Goal: Transaction & Acquisition: Purchase product/service

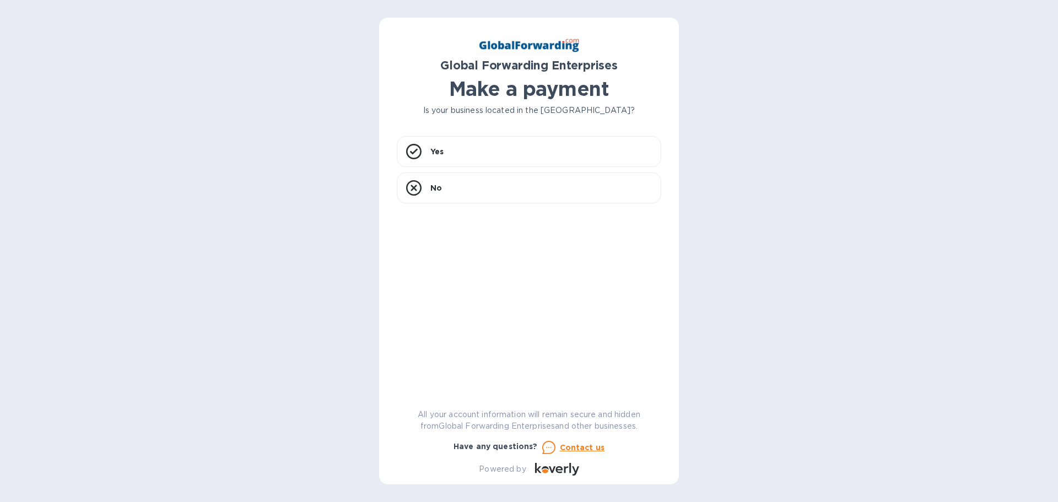
click at [821, 99] on div "Global Forwarding Enterprises Make a payment Is your business located in [GEOGR…" at bounding box center [529, 251] width 1058 height 502
click at [408, 152] on icon at bounding box center [413, 151] width 15 height 15
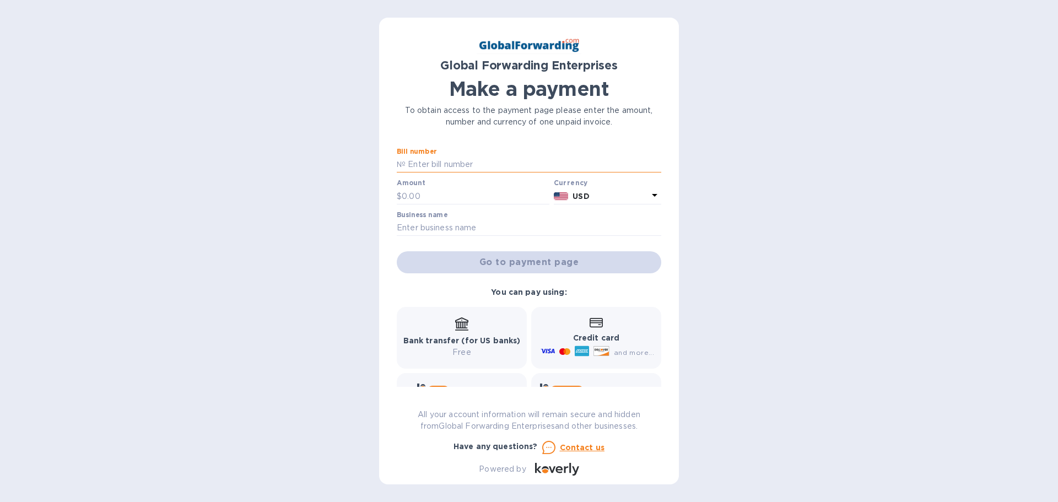
click at [406, 163] on input "text" at bounding box center [534, 165] width 256 height 17
paste input "79626664"
type input "79626664"
click at [428, 195] on input "text" at bounding box center [476, 196] width 148 height 17
paste input "1,075.00"
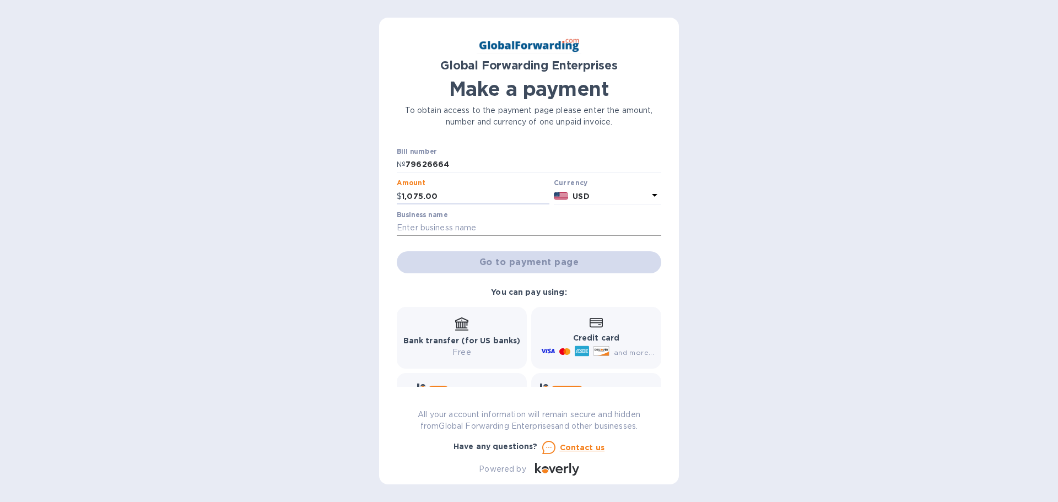
type input "1,075.00"
drag, startPoint x: 420, startPoint y: 222, endPoint x: 450, endPoint y: 224, distance: 30.4
click at [424, 222] on input "text" at bounding box center [529, 228] width 265 height 17
type input "[PERSON_NAME] LLC"
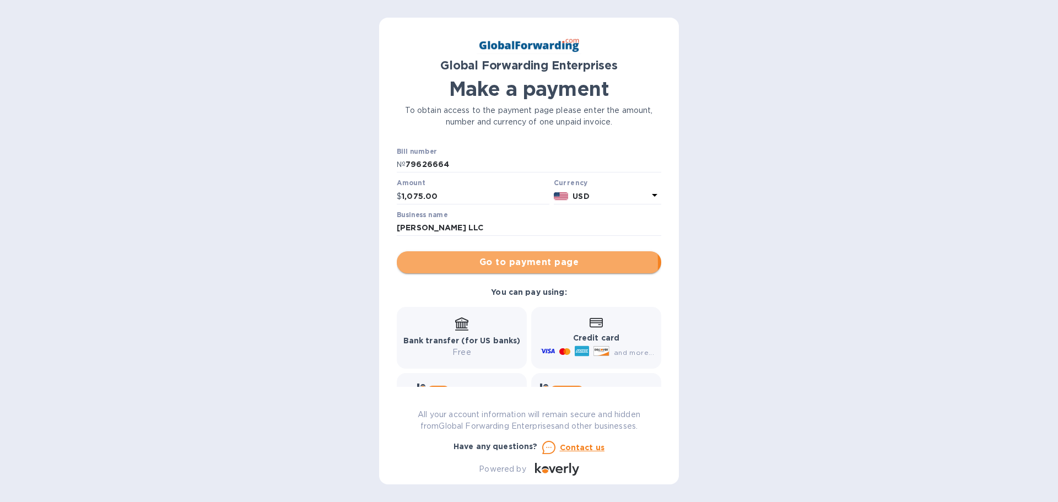
click at [509, 263] on span "Go to payment page" at bounding box center [529, 262] width 247 height 13
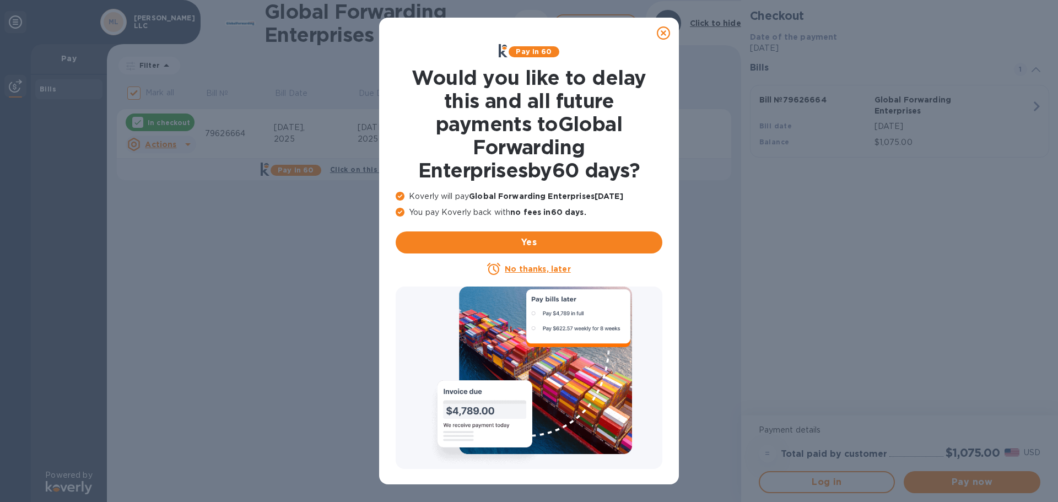
click at [668, 34] on icon at bounding box center [663, 32] width 13 height 13
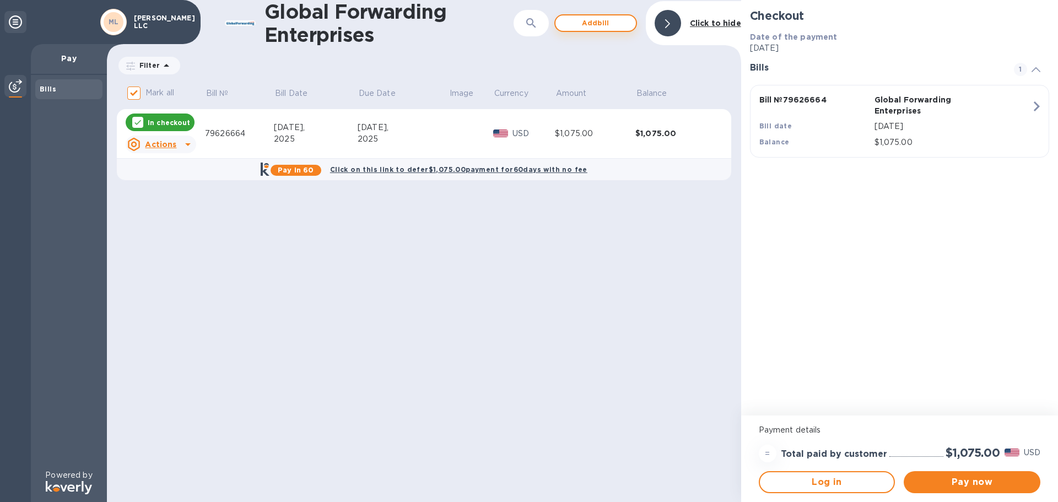
click at [584, 19] on span "Add bill" at bounding box center [595, 23] width 63 height 13
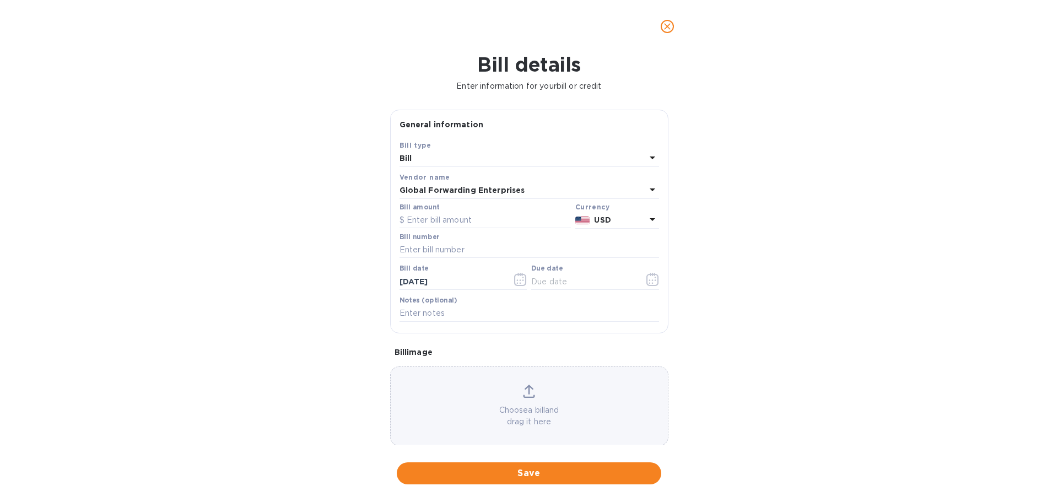
click at [419, 159] on div "Bill" at bounding box center [523, 158] width 246 height 15
click at [411, 148] on b "Bill type" at bounding box center [416, 145] width 32 height 8
click at [408, 218] on input "text" at bounding box center [485, 220] width 171 height 17
paste input "392.78"
type input "392.78"
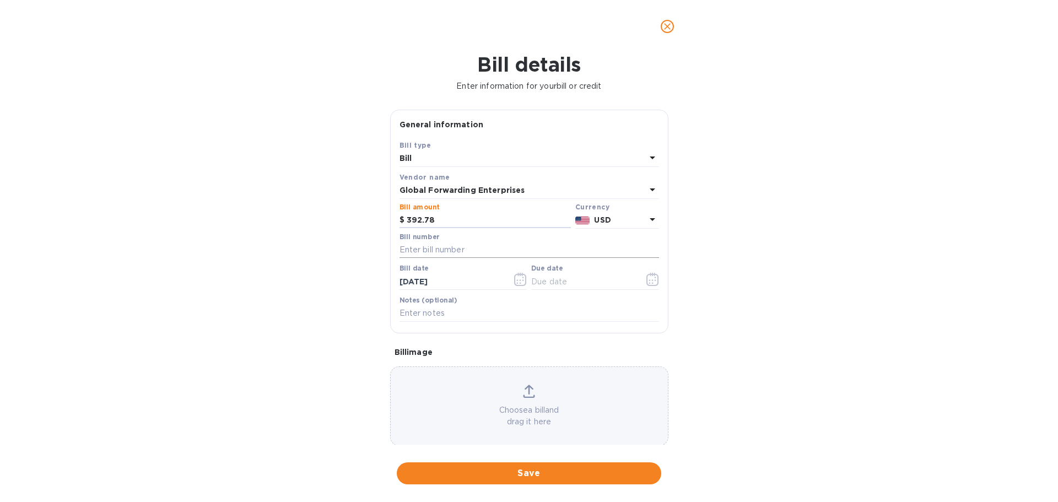
click at [436, 253] on input "text" at bounding box center [530, 250] width 260 height 17
paste input "79625241"
type input "79625241"
click at [517, 281] on icon "button" at bounding box center [518, 280] width 2 height 2
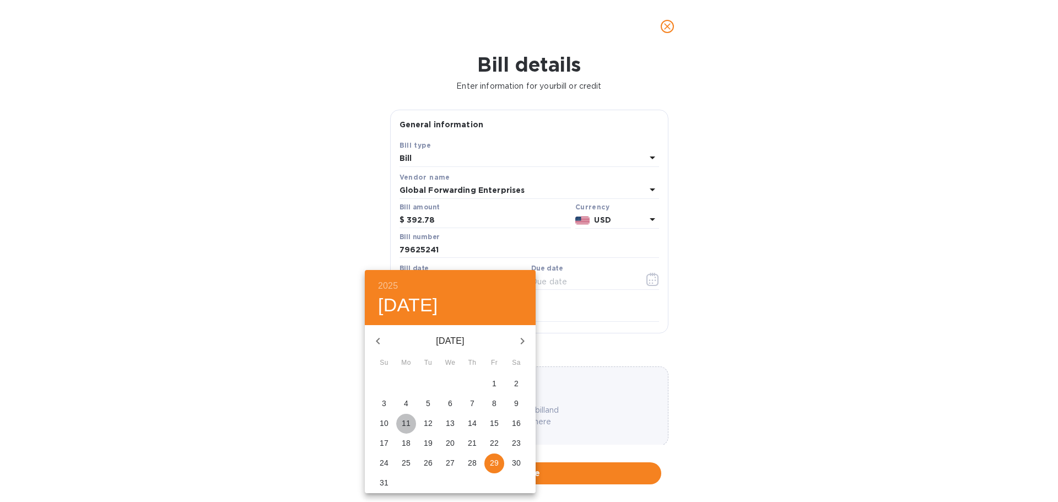
drag, startPoint x: 411, startPoint y: 427, endPoint x: 442, endPoint y: 398, distance: 42.1
click at [412, 427] on span "11" at bounding box center [406, 423] width 20 height 11
type input "[DATE]"
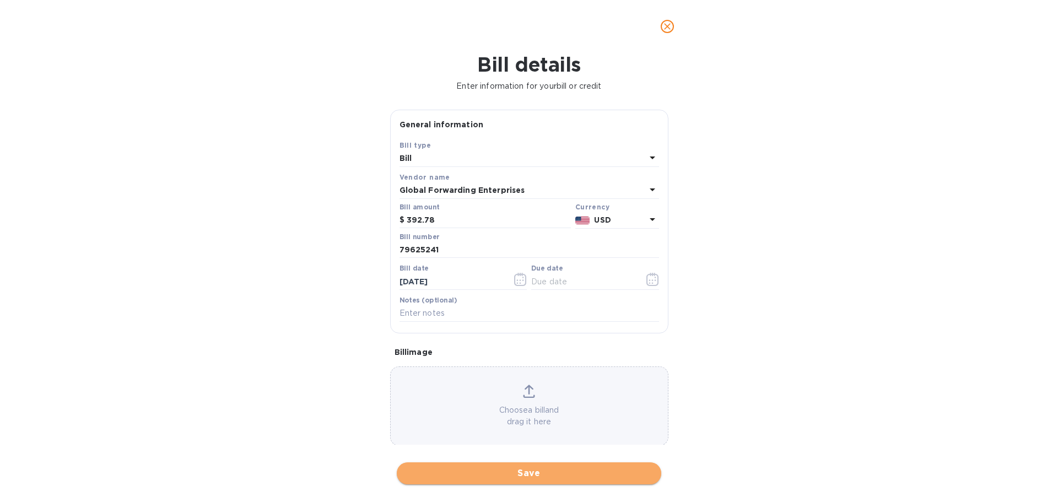
click at [532, 477] on span "Save" at bounding box center [529, 473] width 247 height 13
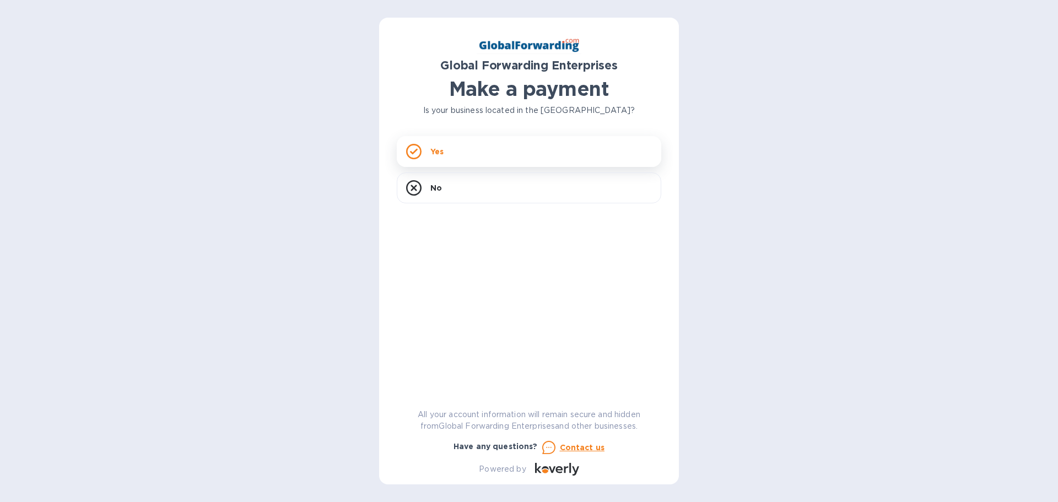
click at [428, 150] on div "Yes" at bounding box center [529, 151] width 265 height 31
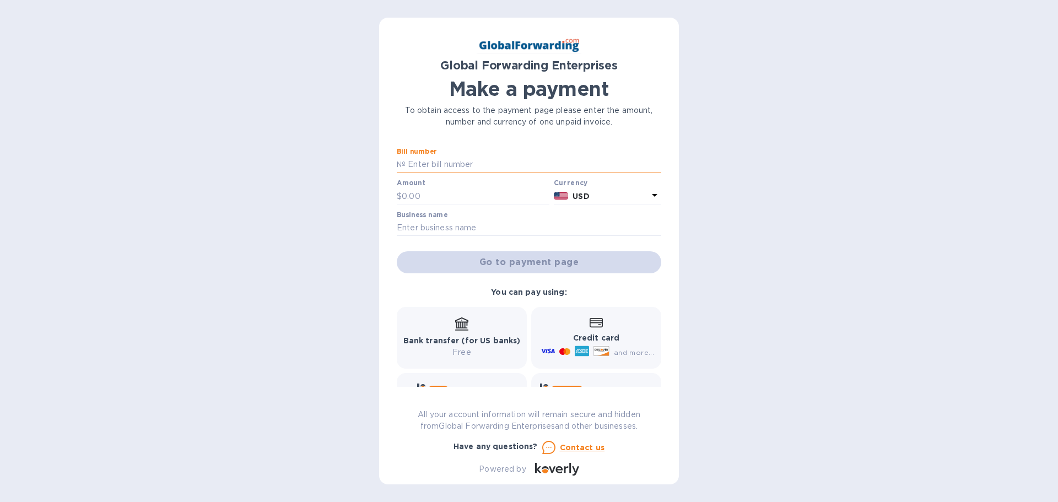
click at [416, 162] on input "text" at bounding box center [534, 165] width 256 height 17
click at [422, 229] on input "text" at bounding box center [529, 228] width 265 height 17
type input "[PERSON_NAME] LLC"
click at [414, 163] on input "text" at bounding box center [534, 165] width 256 height 17
type input "79537049"
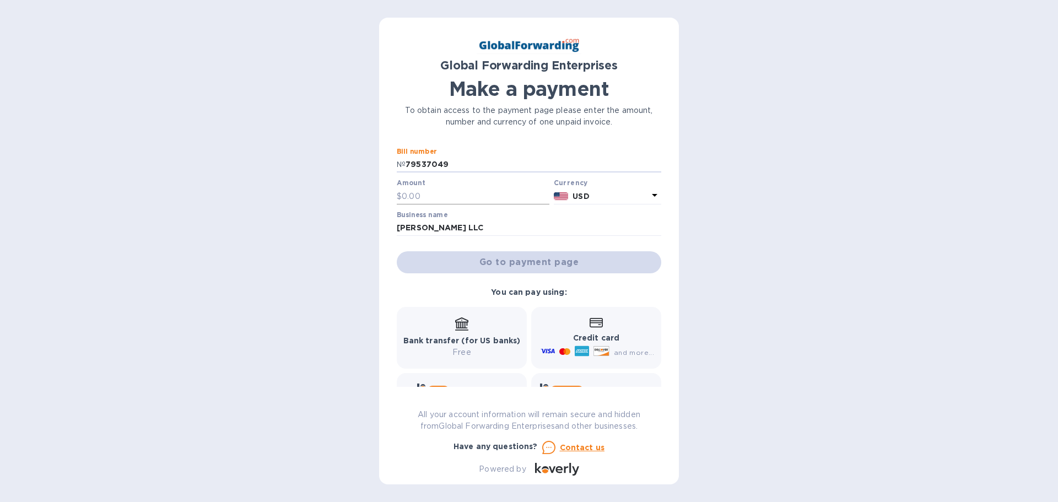
click at [421, 195] on input "text" at bounding box center [476, 196] width 148 height 17
paste input "392.78"
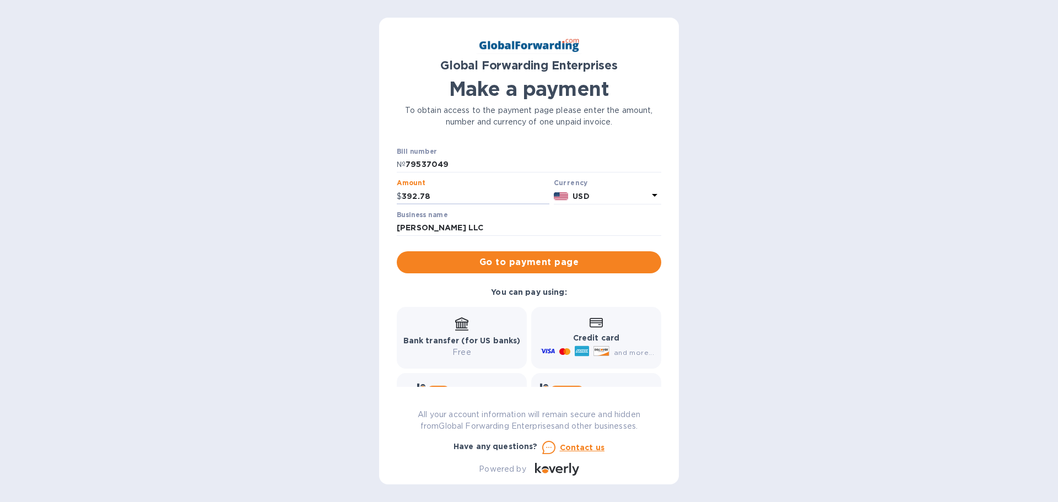
type input "392.78"
click at [652, 195] on icon at bounding box center [655, 195] width 6 height 3
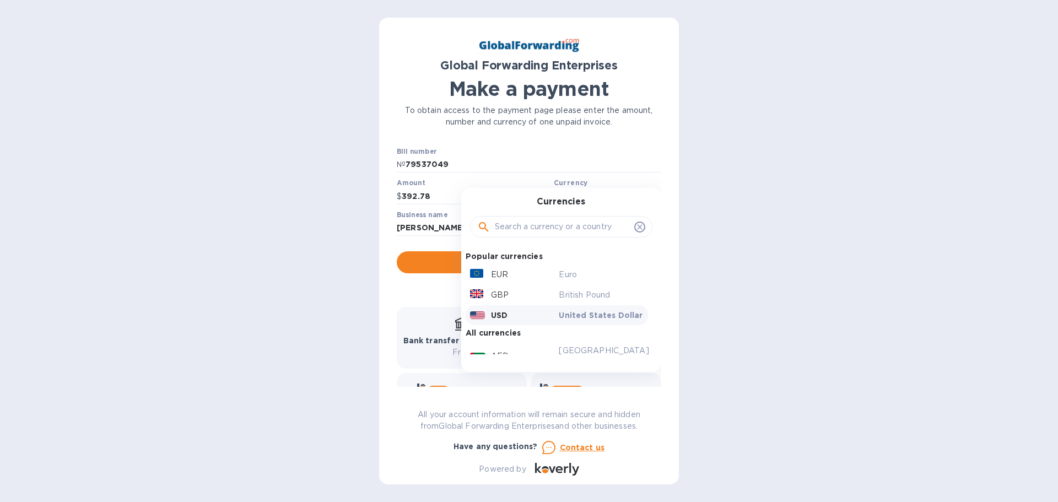
click at [651, 195] on div "Currencies Popular currencies EUR Euro GBP British Pound USD United States Doll…" at bounding box center [561, 280] width 200 height 184
click at [485, 315] on div "USD" at bounding box center [512, 315] width 89 height 15
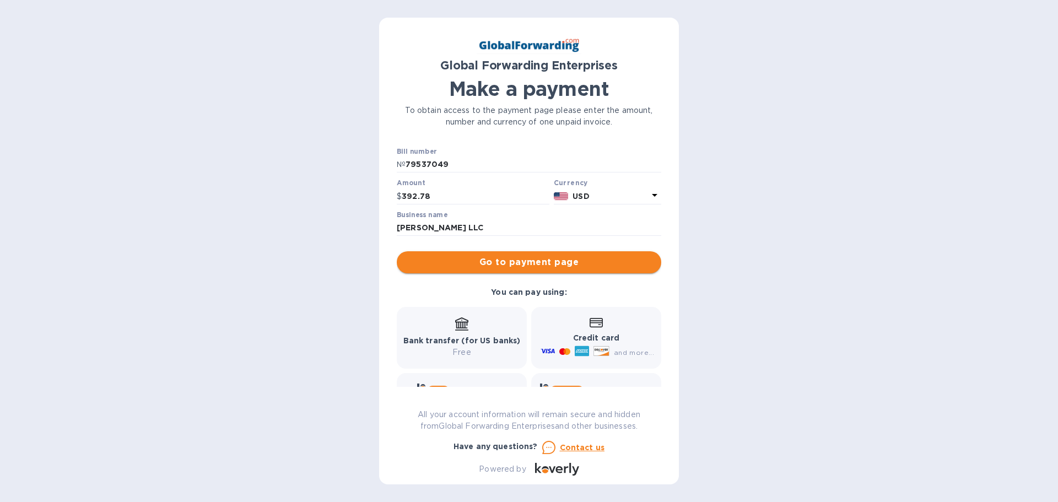
click at [518, 262] on span "Go to payment page" at bounding box center [529, 262] width 247 height 13
